Goal: Task Accomplishment & Management: Complete application form

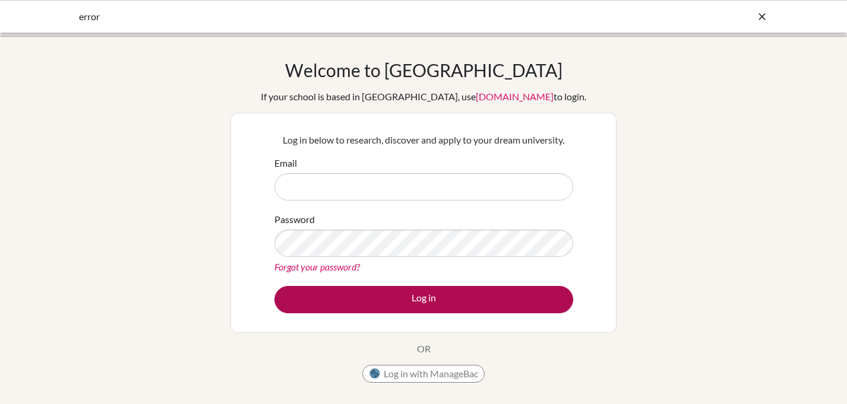
type input "[EMAIL_ADDRESS][DOMAIN_NAME]"
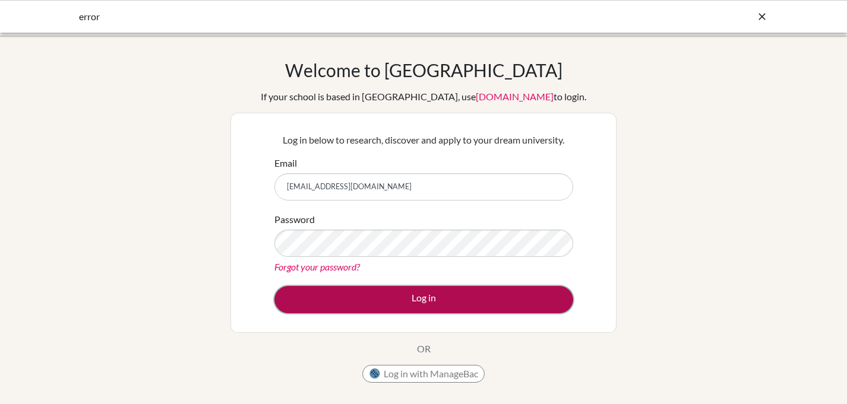
click at [363, 296] on button "Log in" at bounding box center [423, 299] width 299 height 27
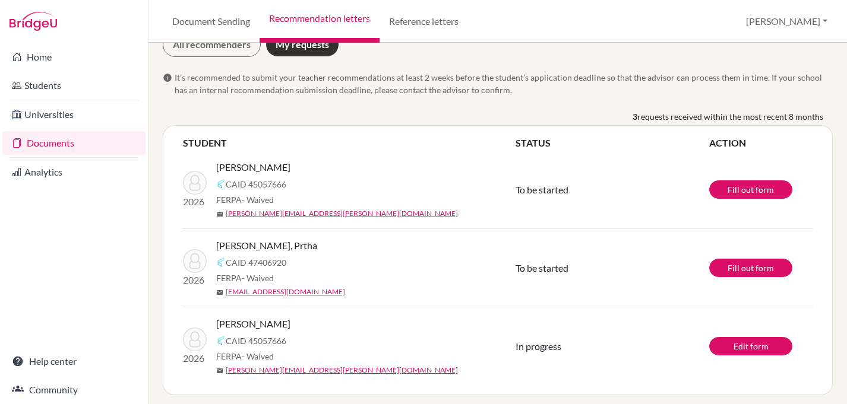
scroll to position [69, 0]
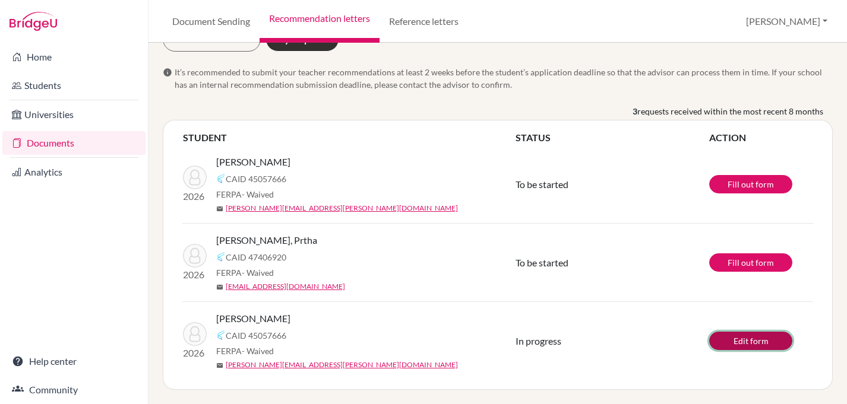
click at [754, 345] on link "Edit form" at bounding box center [750, 341] width 83 height 18
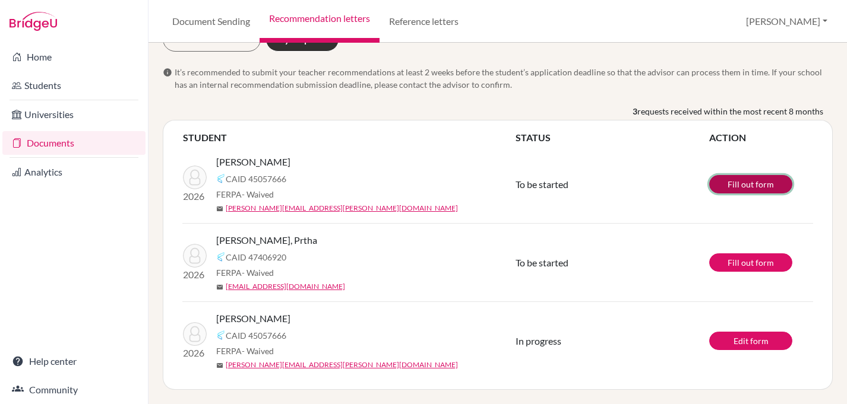
click at [745, 188] on link "Fill out form" at bounding box center [750, 184] width 83 height 18
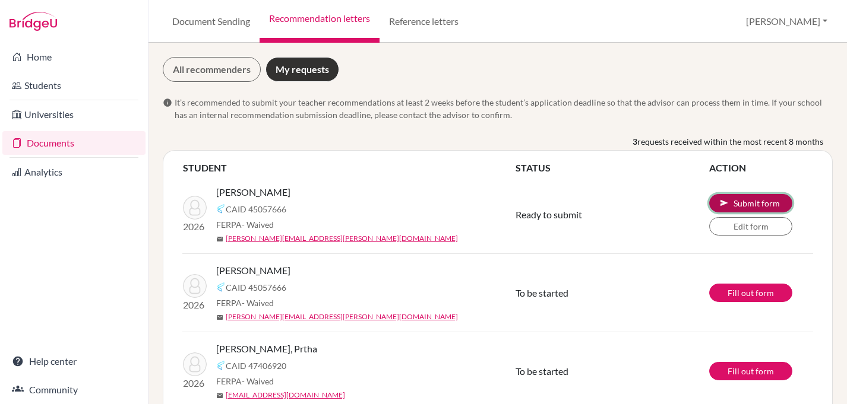
click at [763, 201] on button "send Submit form" at bounding box center [750, 203] width 83 height 18
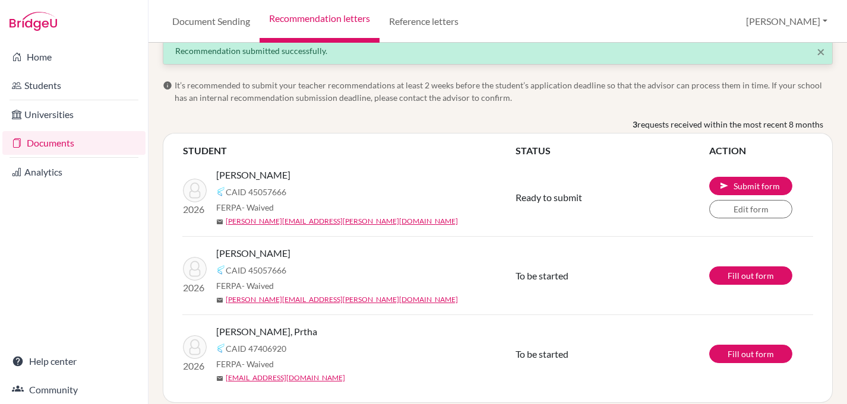
scroll to position [72, 0]
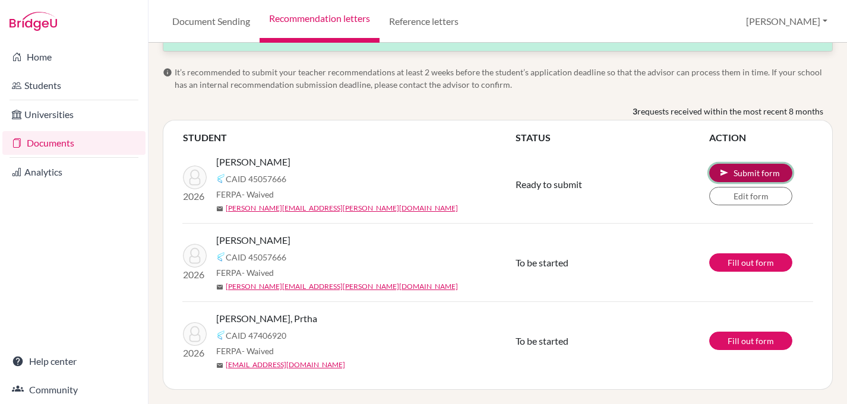
click at [735, 172] on button "send Submit form" at bounding box center [750, 173] width 83 height 18
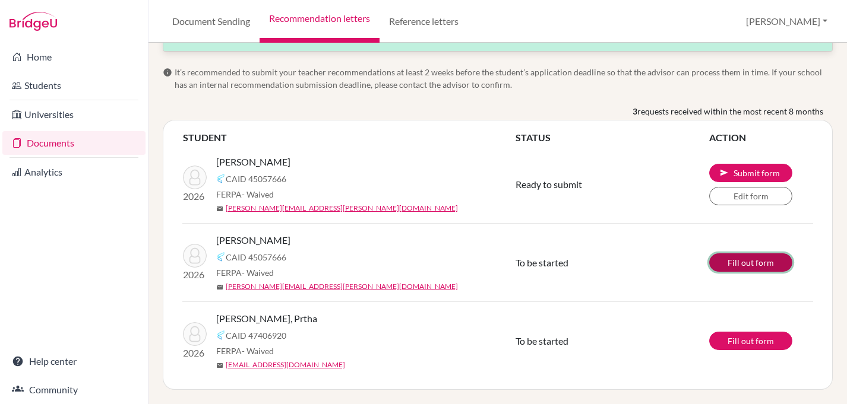
click at [733, 265] on link "Fill out form" at bounding box center [750, 263] width 83 height 18
click at [550, 264] on span "To be started" at bounding box center [541, 262] width 53 height 11
click at [760, 262] on link "Fill out form" at bounding box center [750, 263] width 83 height 18
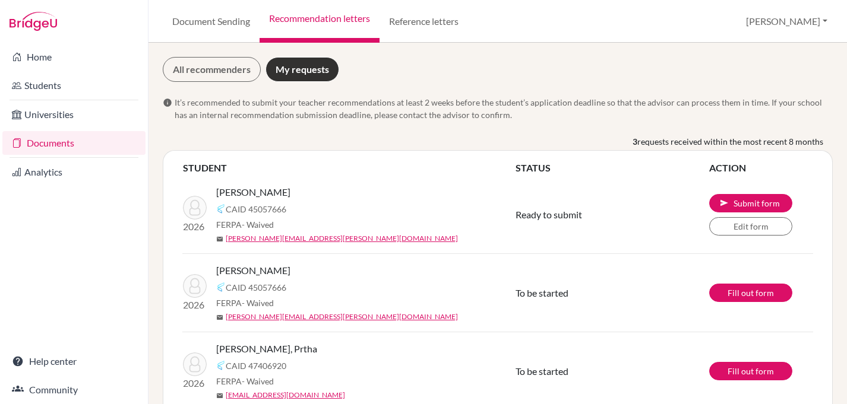
scroll to position [19, 0]
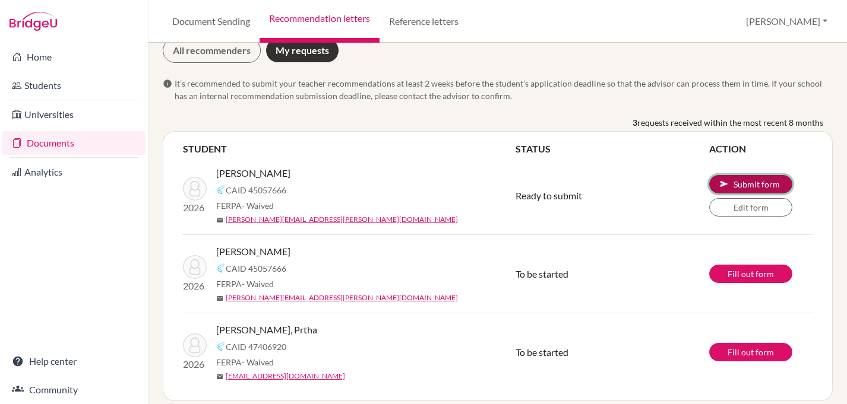
click at [752, 184] on button "send Submit form" at bounding box center [750, 184] width 83 height 18
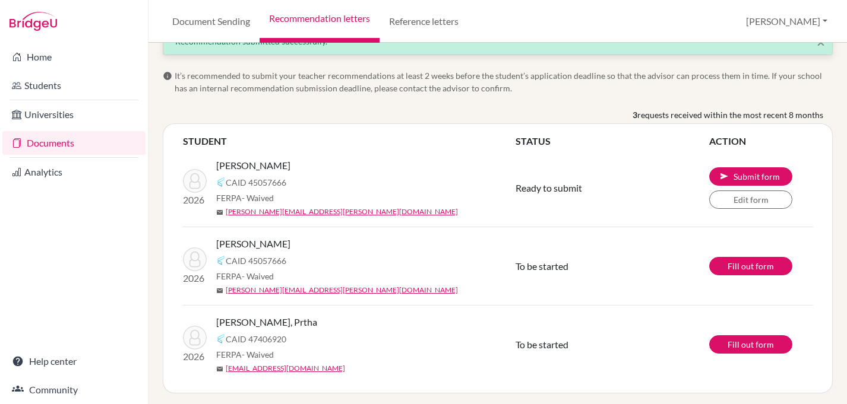
scroll to position [72, 0]
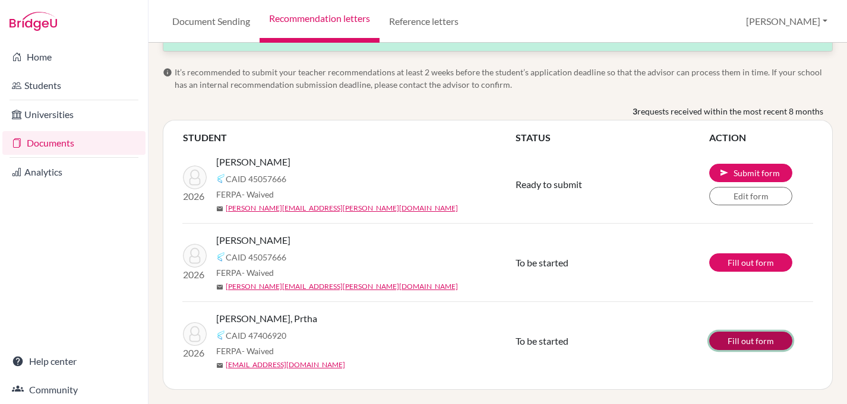
click at [730, 344] on link "Fill out form" at bounding box center [750, 341] width 83 height 18
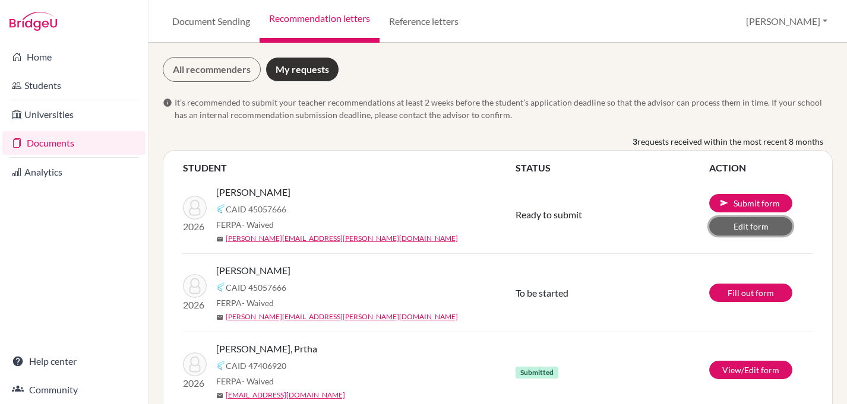
click at [754, 219] on link "Edit form" at bounding box center [750, 226] width 83 height 18
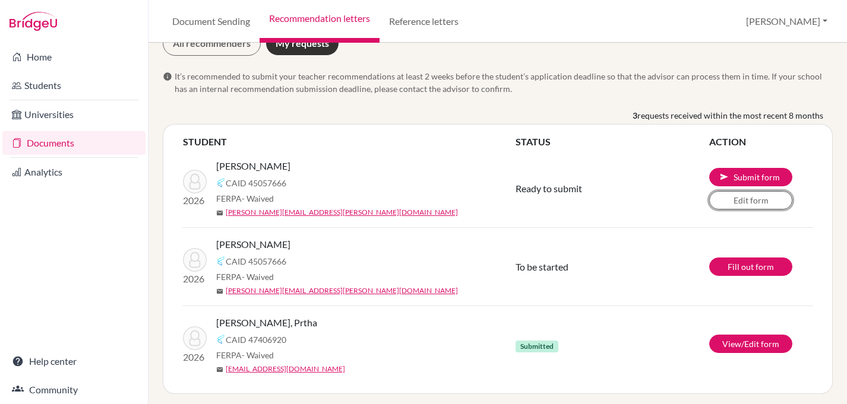
scroll to position [30, 0]
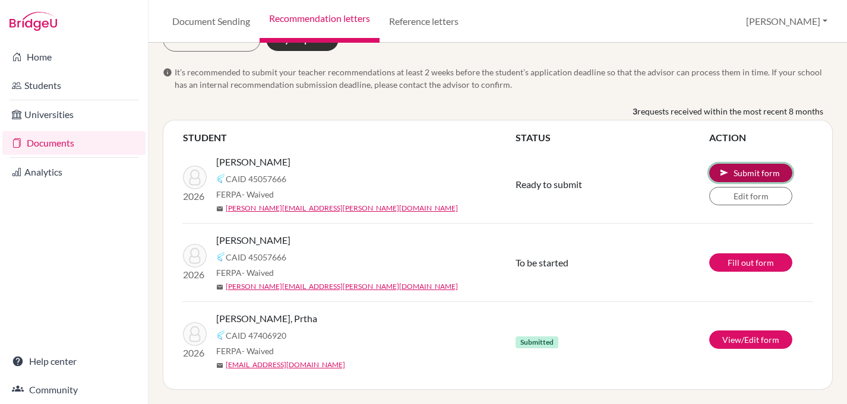
click at [733, 174] on button "send Submit form" at bounding box center [750, 173] width 83 height 18
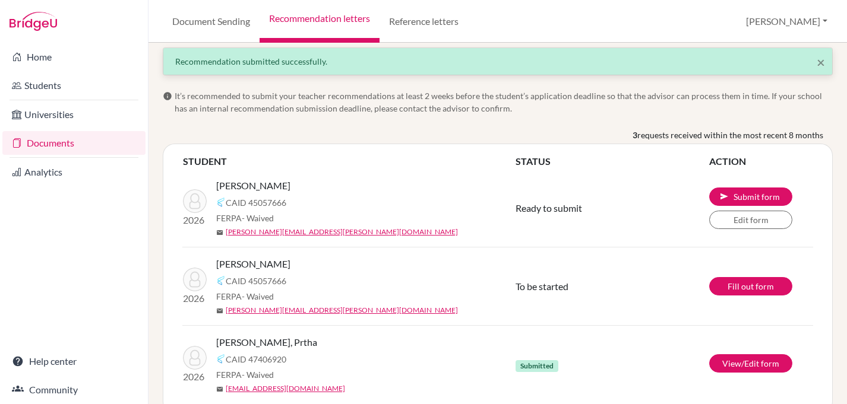
scroll to position [49, 0]
click at [747, 280] on link "Fill out form" at bounding box center [750, 286] width 83 height 18
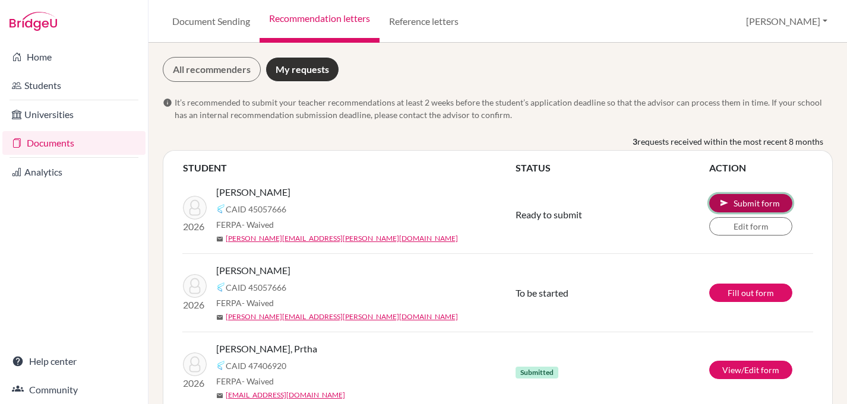
click at [731, 203] on button "send Submit form" at bounding box center [750, 203] width 83 height 18
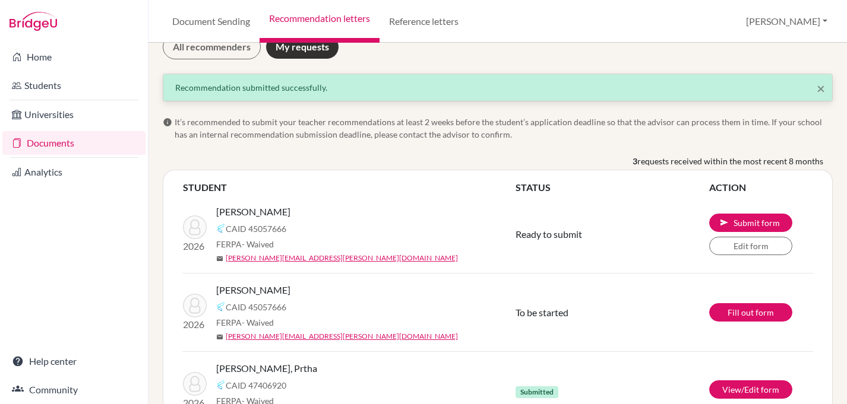
scroll to position [16, 0]
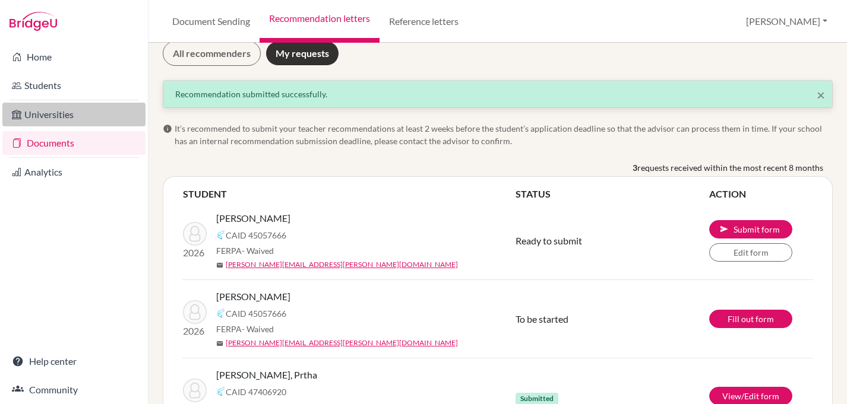
click at [60, 125] on link "Universities" at bounding box center [73, 115] width 143 height 24
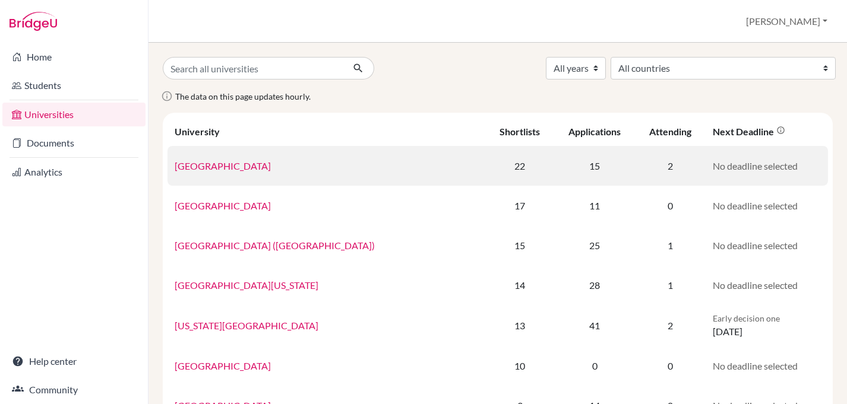
click at [494, 165] on td "22" at bounding box center [520, 166] width 68 height 40
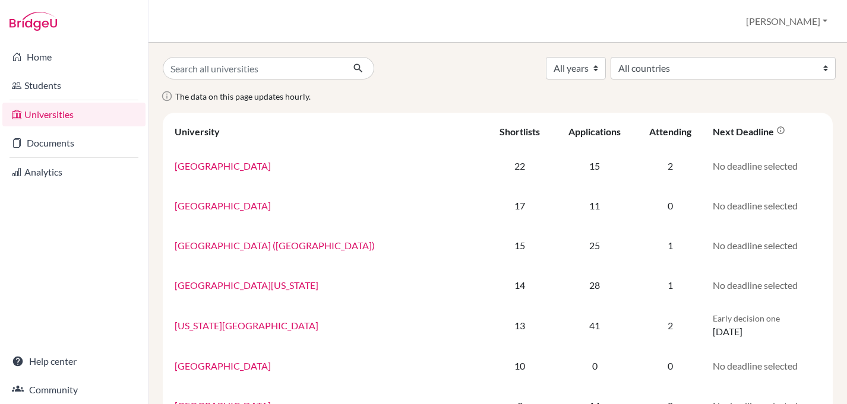
click at [52, 44] on li "Home" at bounding box center [74, 57] width 148 height 29
click at [52, 56] on link "Home" at bounding box center [73, 57] width 143 height 24
